Goal: Communication & Community: Answer question/provide support

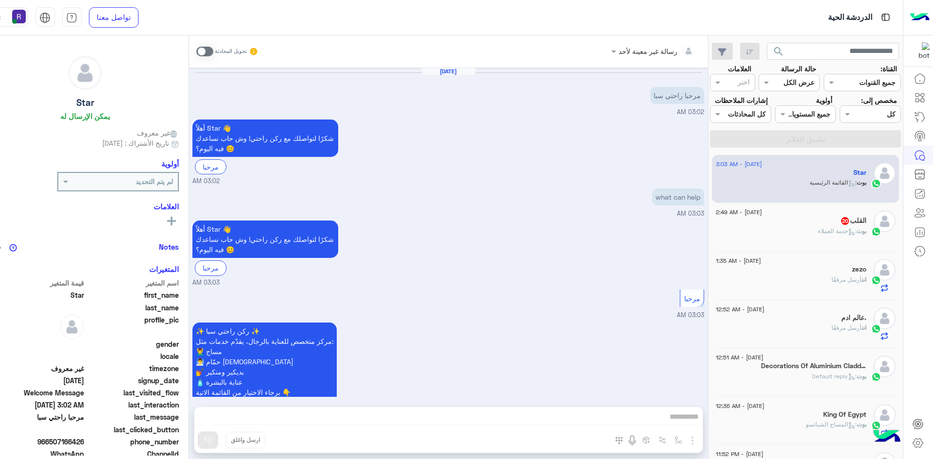
scroll to position [68, 0]
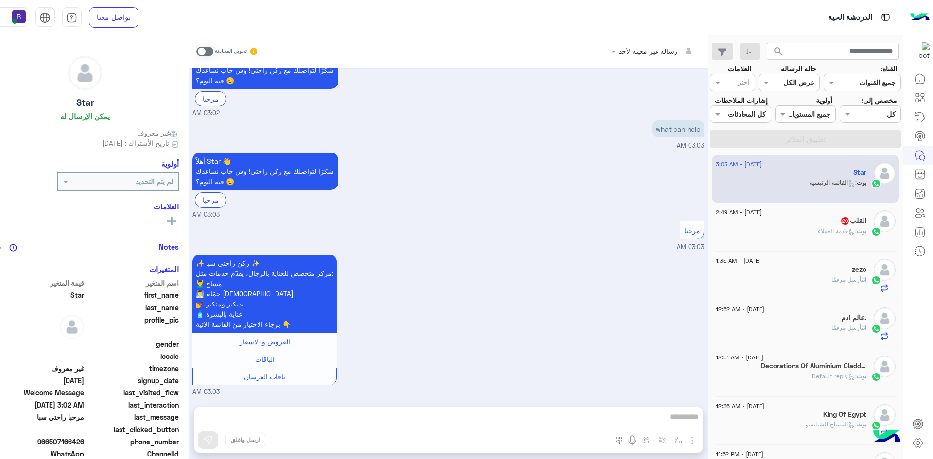
click at [865, 219] on h5 "القلب 20" at bounding box center [853, 221] width 26 height 8
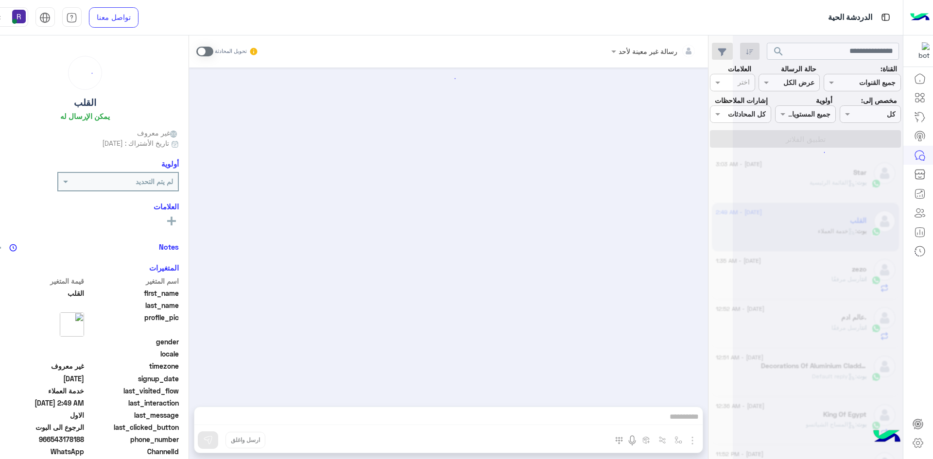
scroll to position [782, 0]
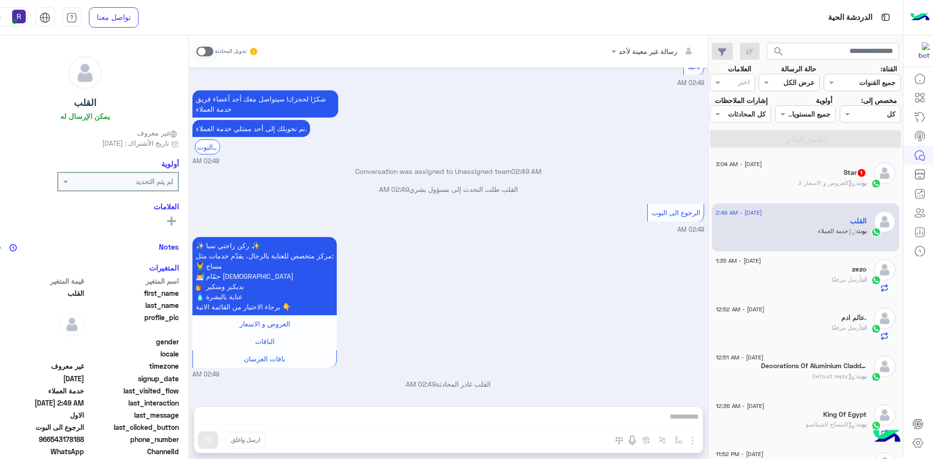
click at [199, 52] on span at bounding box center [204, 52] width 17 height 10
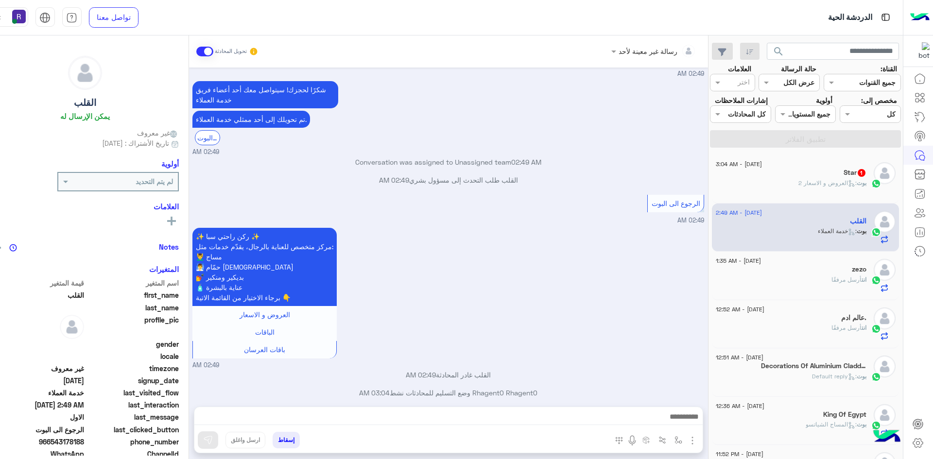
scroll to position [800, 0]
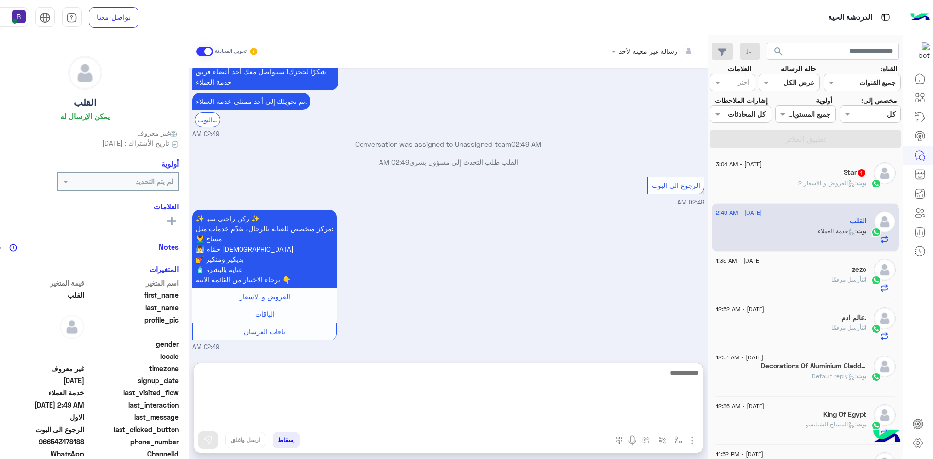
click at [537, 412] on textarea at bounding box center [448, 396] width 508 height 58
paste textarea "**********"
type textarea "**********"
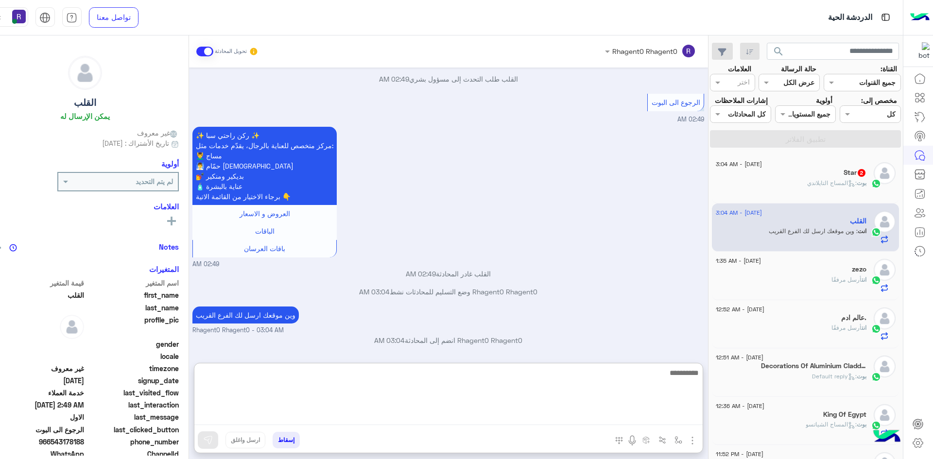
scroll to position [925, 0]
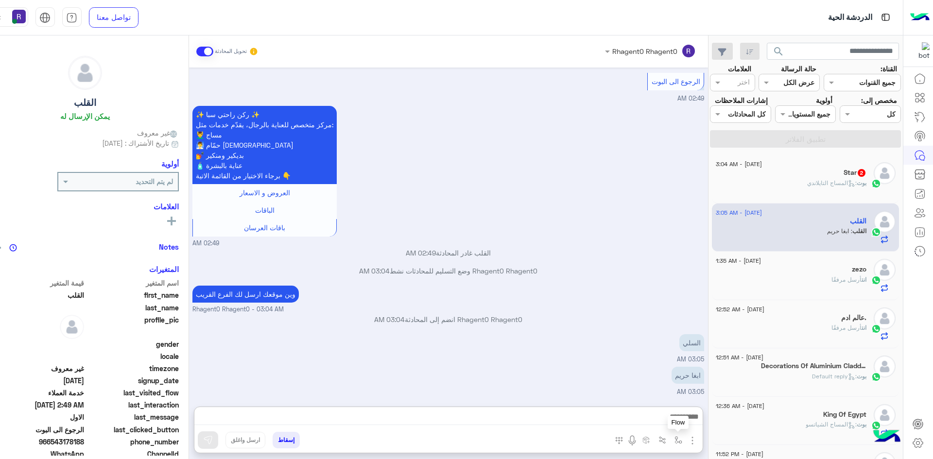
click at [675, 442] on img "button" at bounding box center [679, 441] width 8 height 8
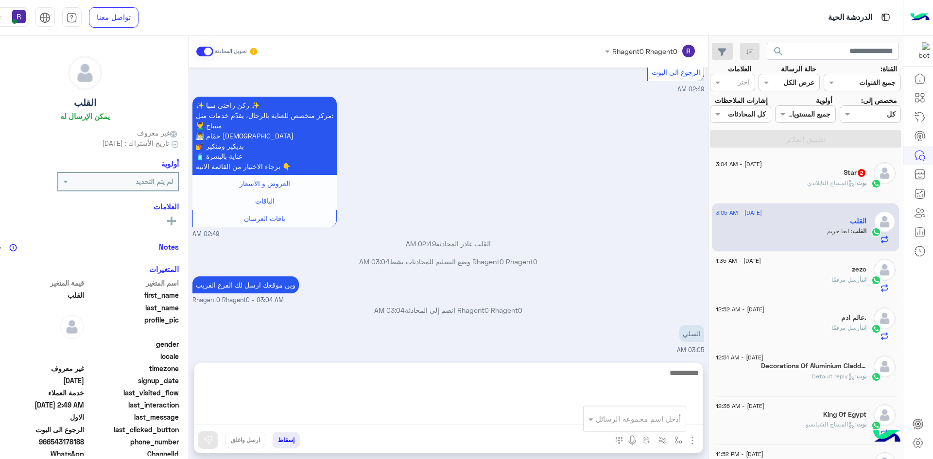
click at [575, 416] on textarea at bounding box center [448, 396] width 508 height 58
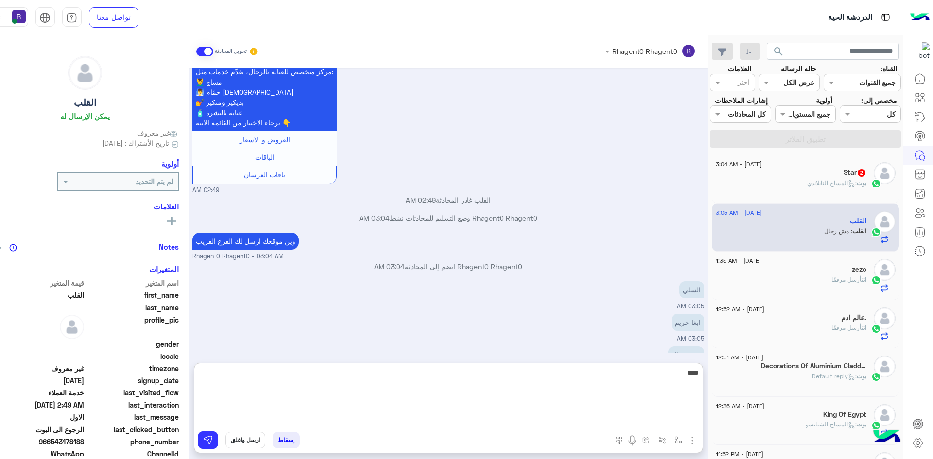
scroll to position [990, 0]
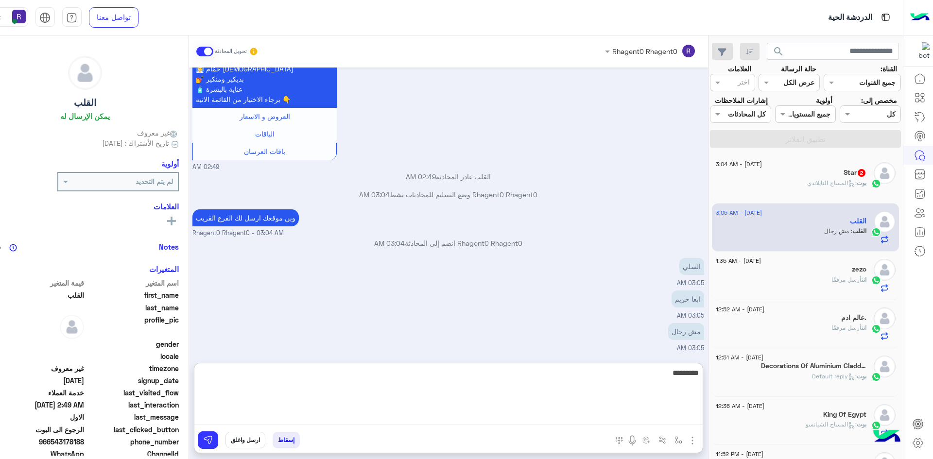
type textarea "*********"
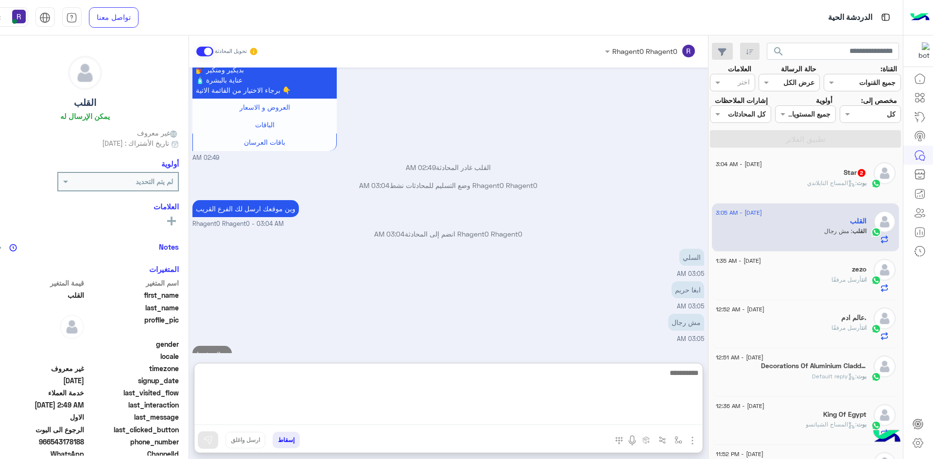
scroll to position [1020, 0]
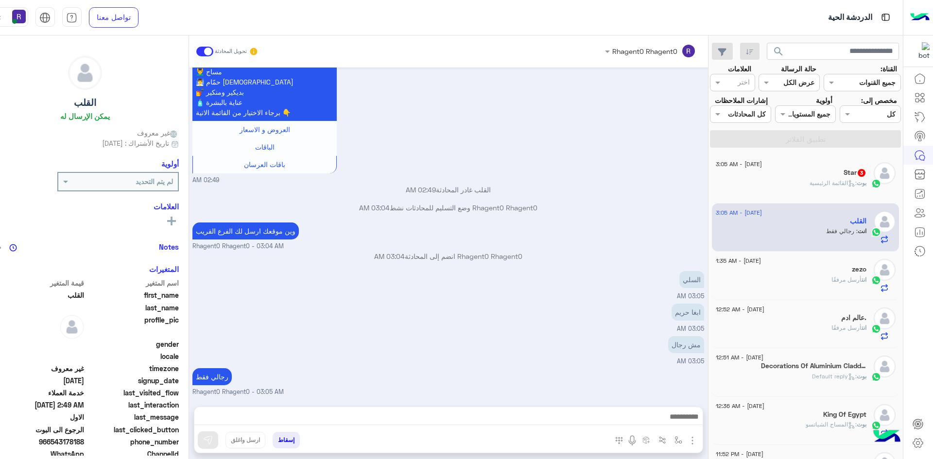
click at [817, 181] on span ": القائمة الرئيسية" at bounding box center [833, 182] width 47 height 7
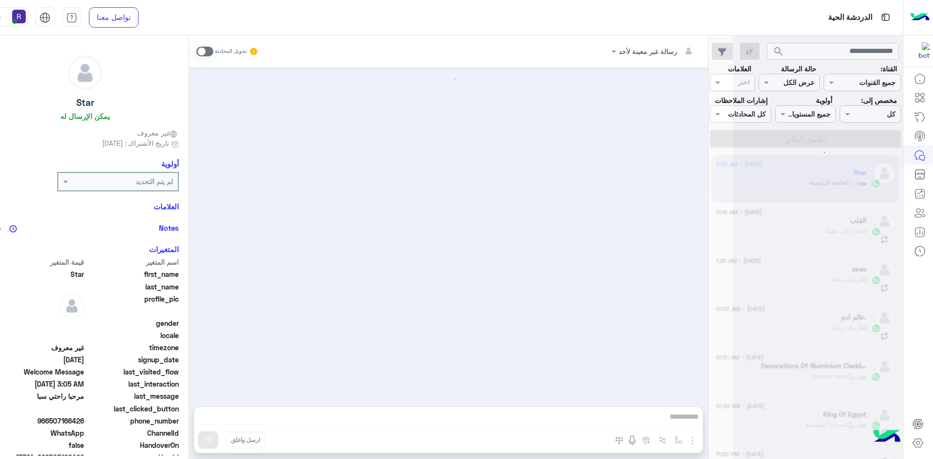
scroll to position [521, 0]
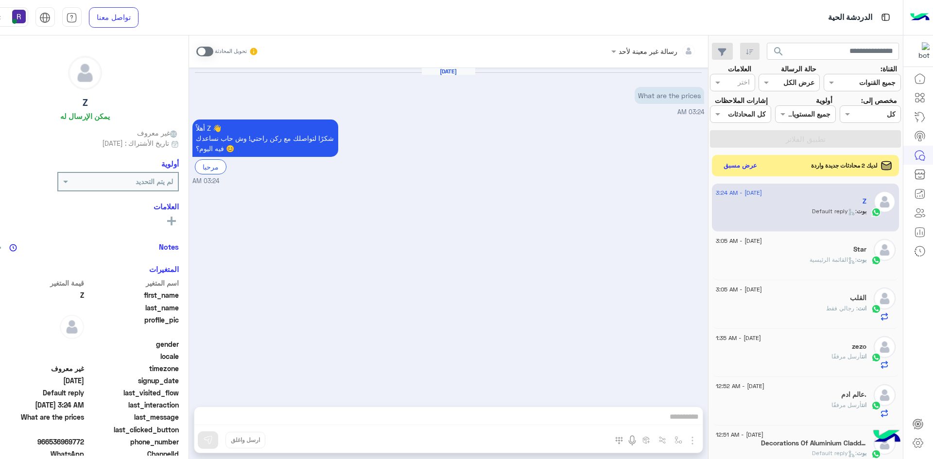
click at [196, 51] on span at bounding box center [204, 52] width 17 height 10
click at [687, 437] on div "رسالة غير معينة لأحد تحويل المحادثة Sep 2, 2025 What are the prices 03:24 AM أه…" at bounding box center [448, 249] width 519 height 428
click at [687, 437] on img "button" at bounding box center [693, 441] width 12 height 12
click at [668, 420] on span "الصور" at bounding box center [674, 419] width 18 height 11
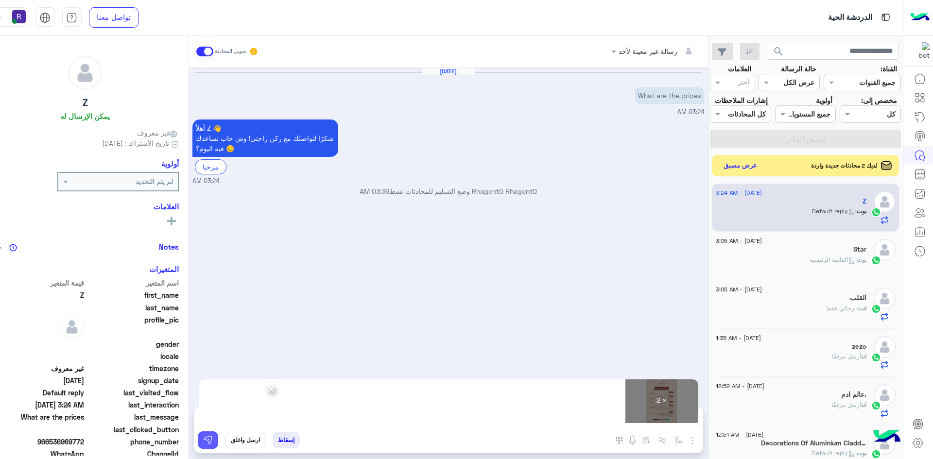
click at [207, 435] on button at bounding box center [208, 440] width 20 height 17
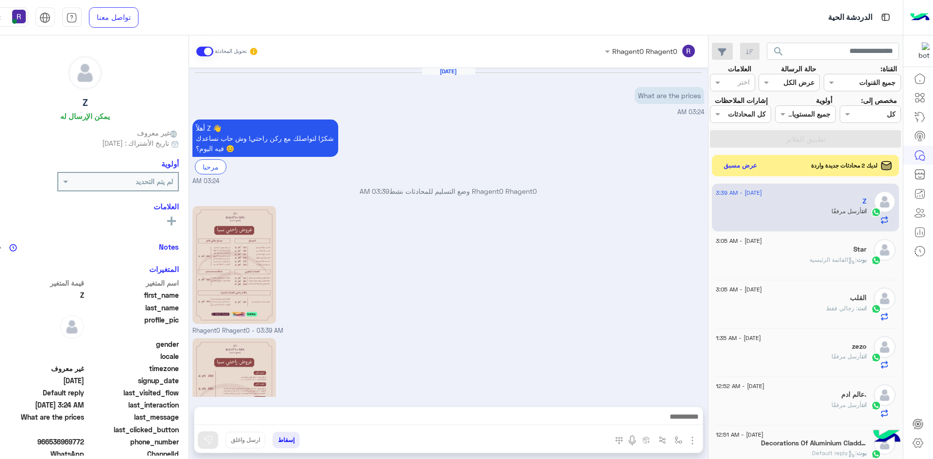
scroll to position [88, 0]
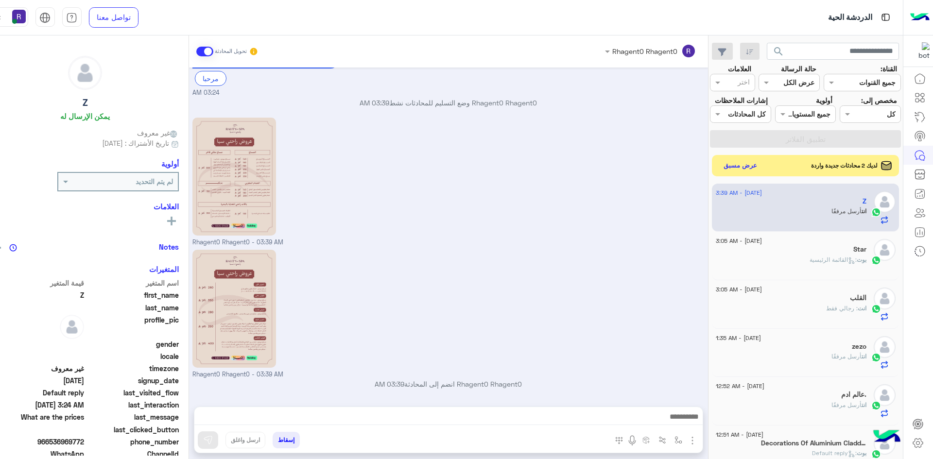
click at [721, 167] on button "عرض مسبق" at bounding box center [740, 165] width 42 height 14
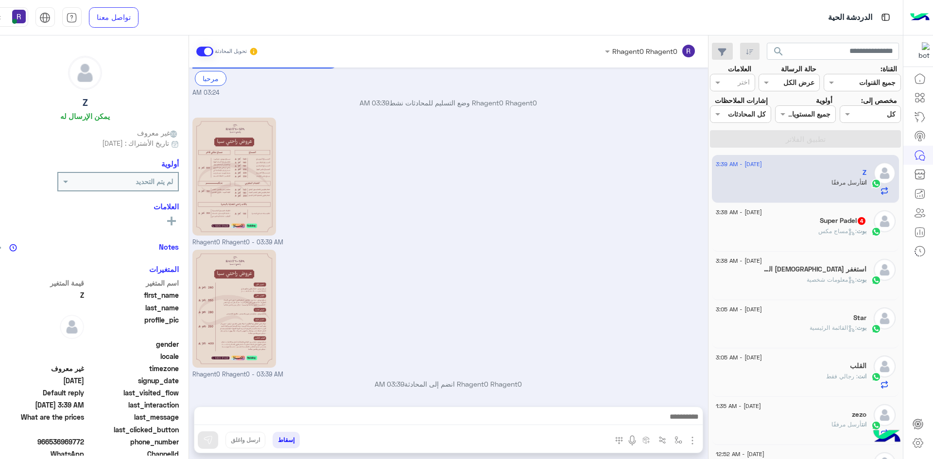
click at [828, 227] on div "Super Padel 4" at bounding box center [791, 222] width 151 height 10
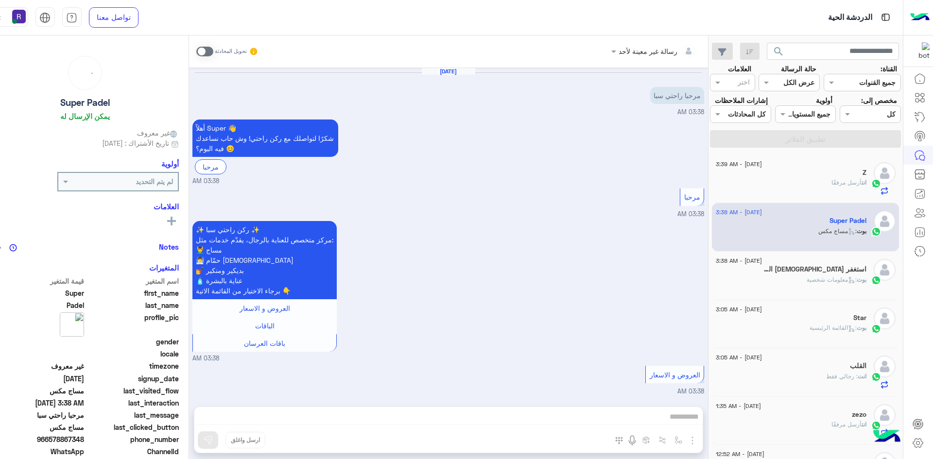
scroll to position [282, 0]
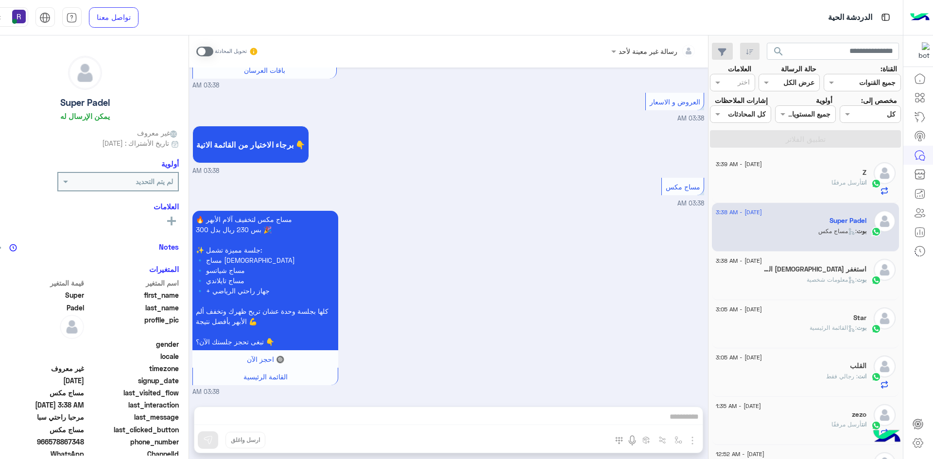
click at [823, 269] on h5 "استغفر الله العظيم 6" at bounding box center [813, 269] width 105 height 8
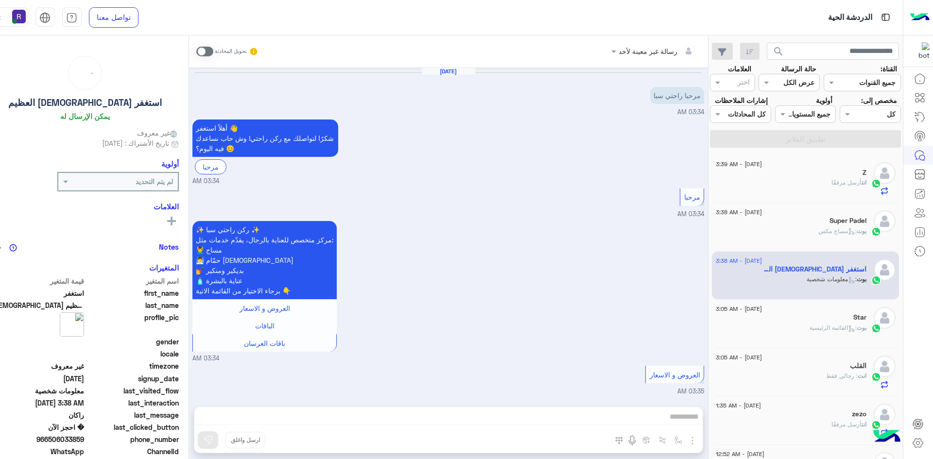
scroll to position [369, 0]
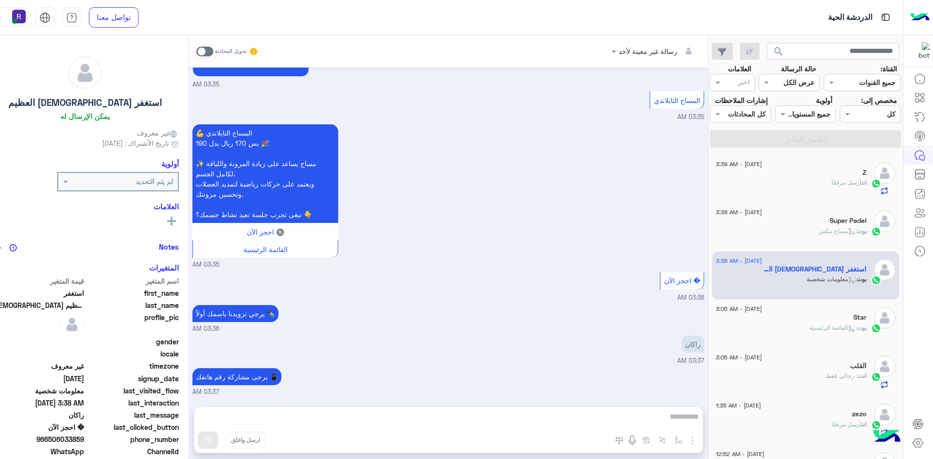
click at [198, 53] on span at bounding box center [204, 52] width 17 height 10
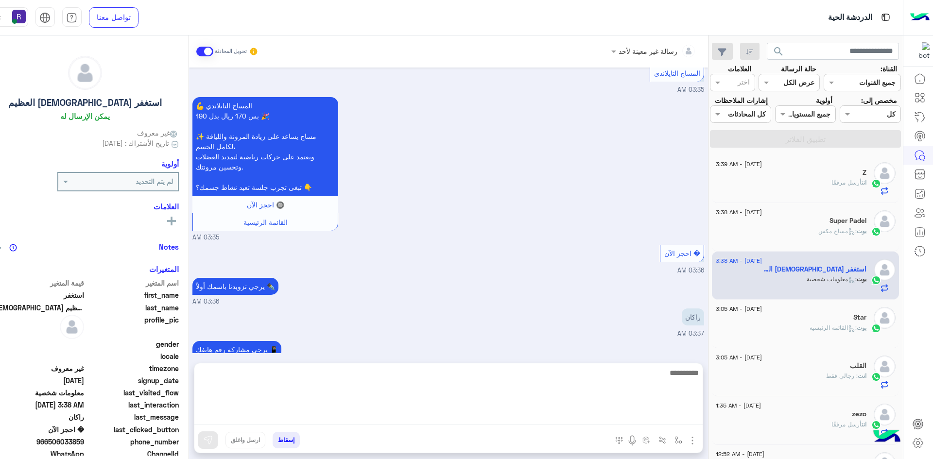
click at [493, 413] on textarea at bounding box center [448, 396] width 508 height 58
paste textarea "**********"
type textarea "**********"
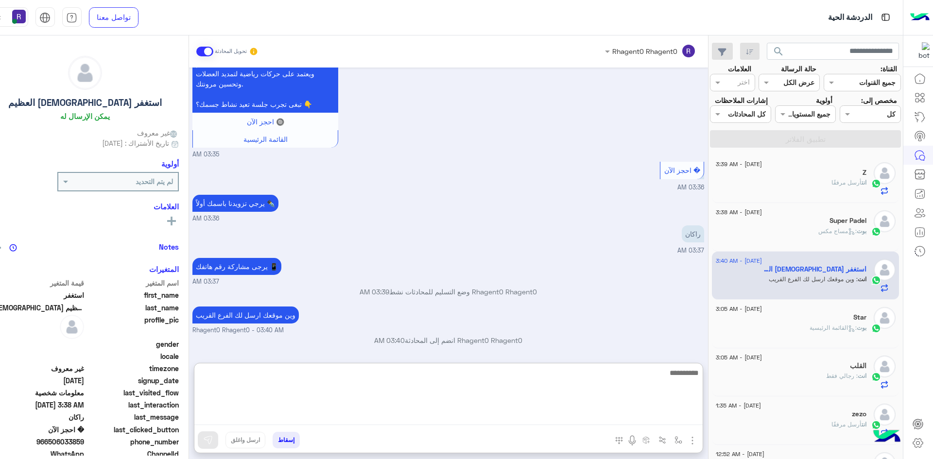
scroll to position [479, 0]
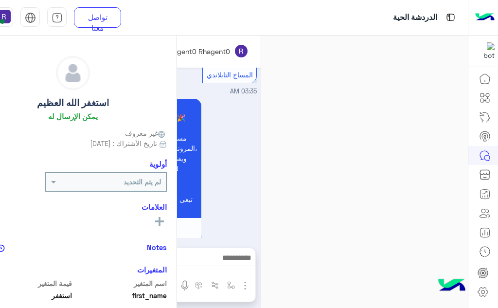
scroll to position [466, 0]
